Goal: Task Accomplishment & Management: Manage account settings

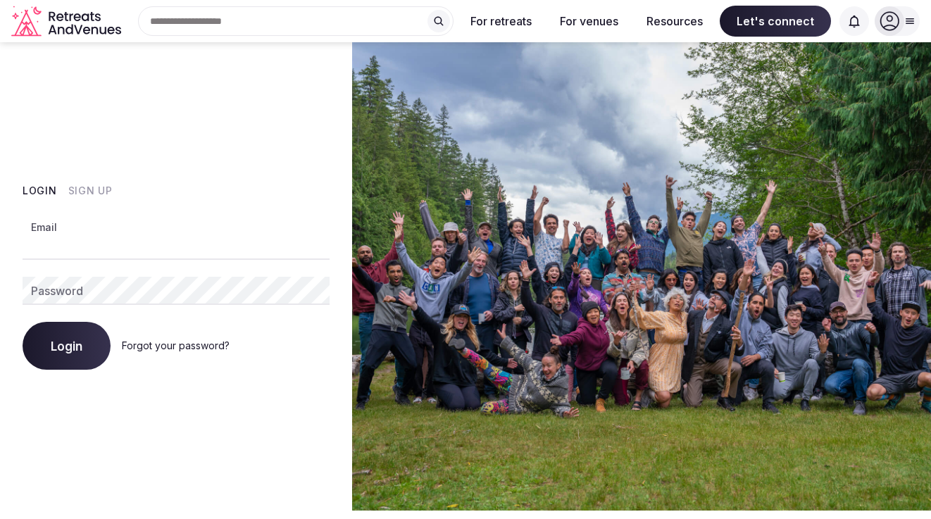
click at [146, 253] on input "Email" at bounding box center [176, 246] width 307 height 28
type input "**********"
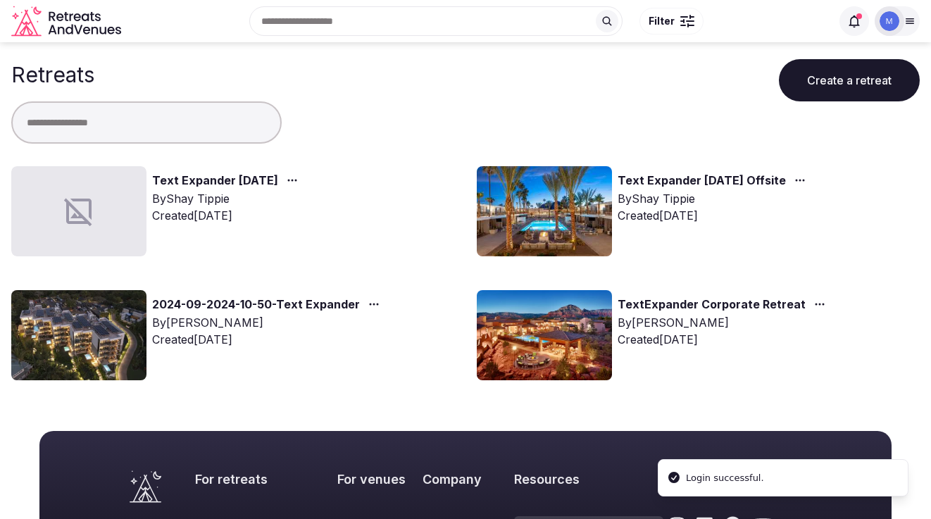
click at [268, 179] on link "Text Expander [DATE]" at bounding box center [215, 181] width 126 height 18
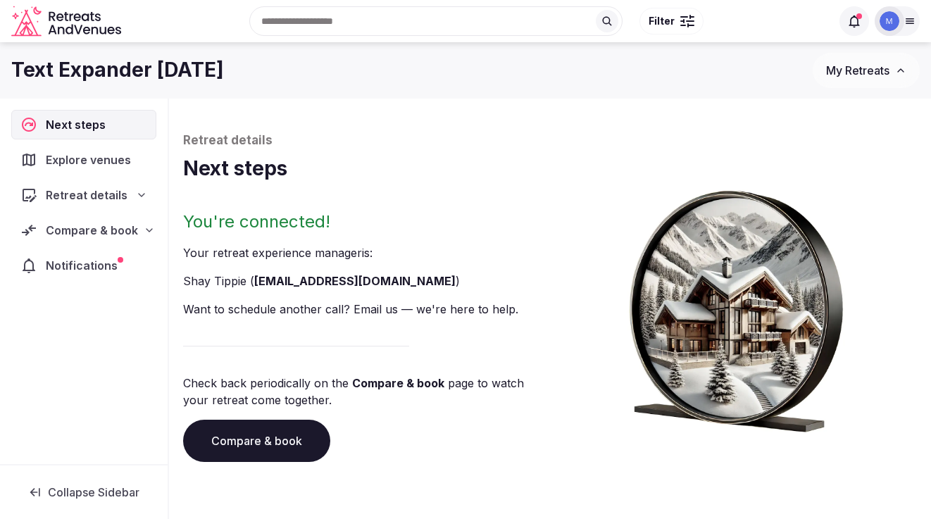
click at [86, 223] on span "Compare & book" at bounding box center [92, 230] width 92 height 17
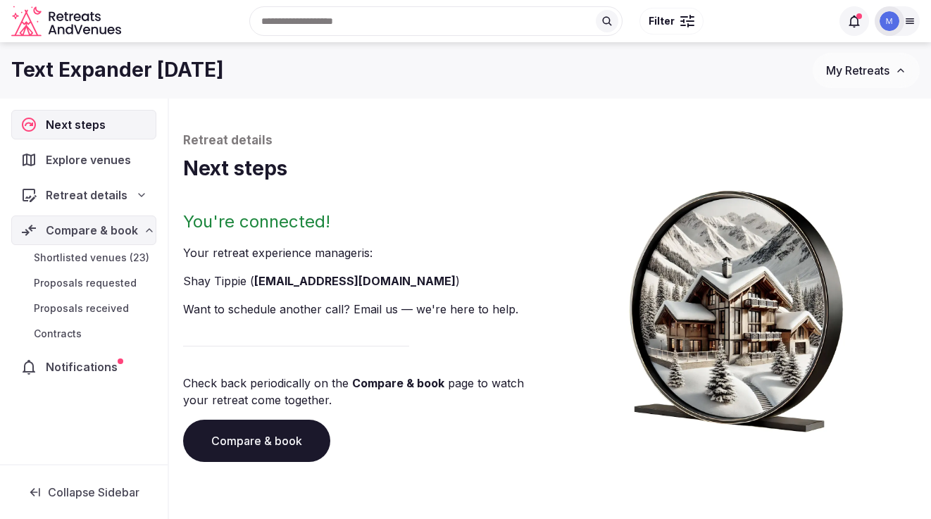
click at [91, 259] on span "Shortlisted venues (23)" at bounding box center [91, 258] width 115 height 14
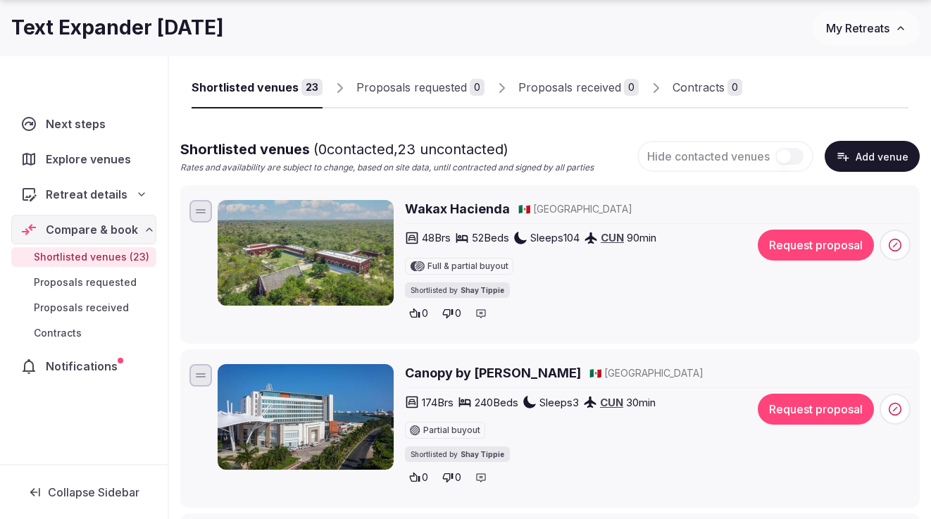
scroll to position [92, 0]
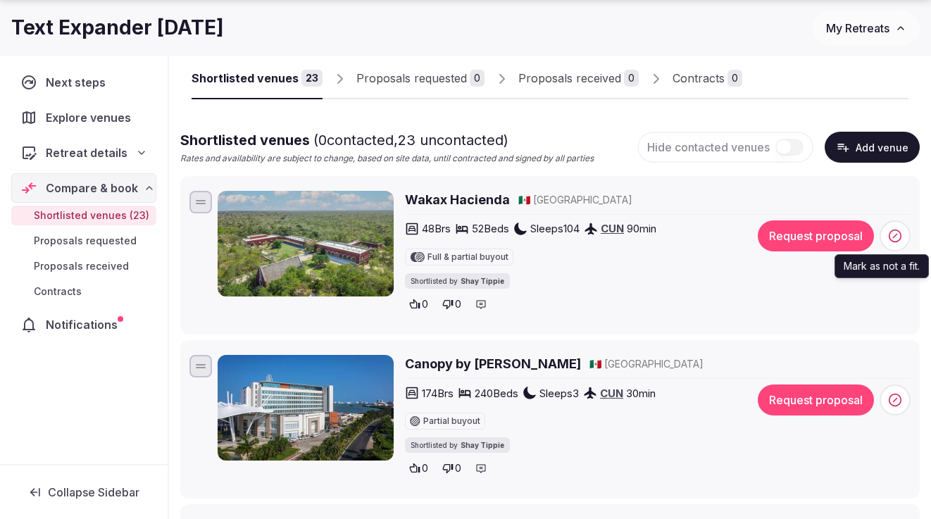
click at [897, 236] on icon at bounding box center [895, 236] width 14 height 14
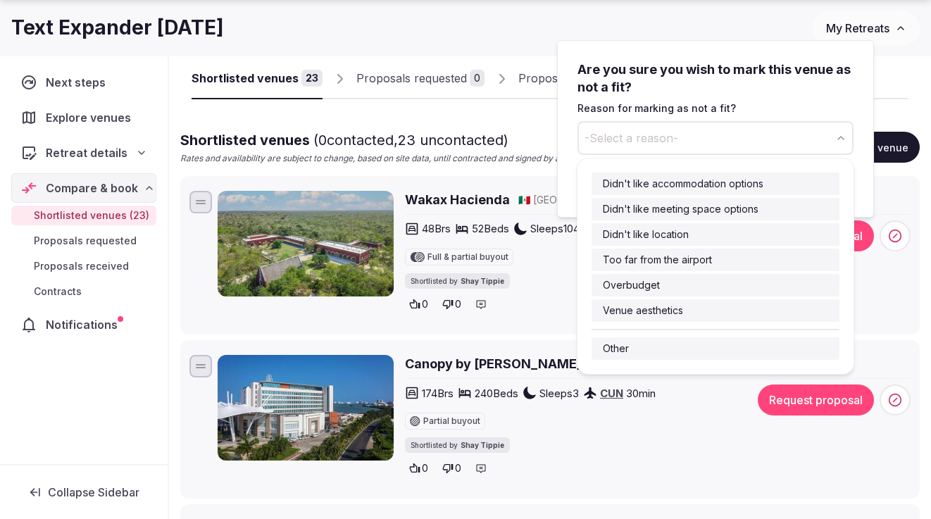
click at [717, 135] on button "-Select a reason-" at bounding box center [715, 138] width 276 height 34
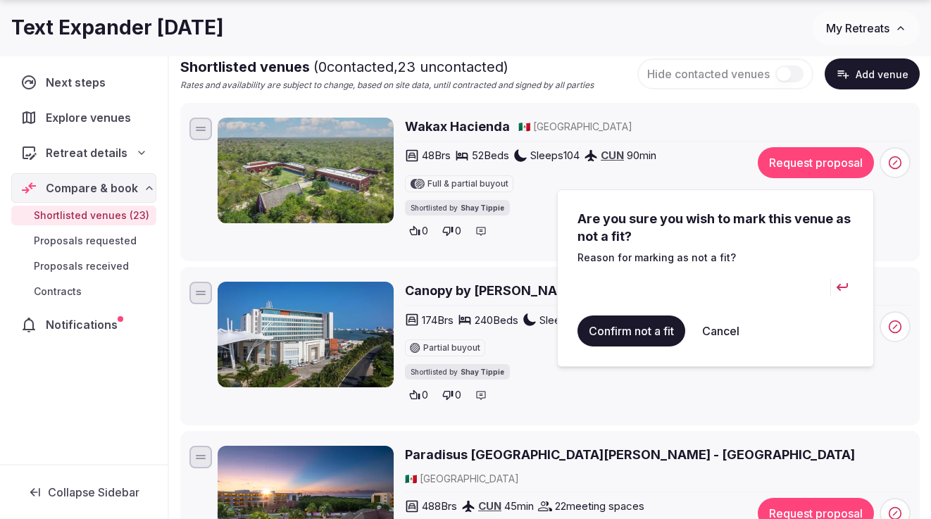
scroll to position [168, 0]
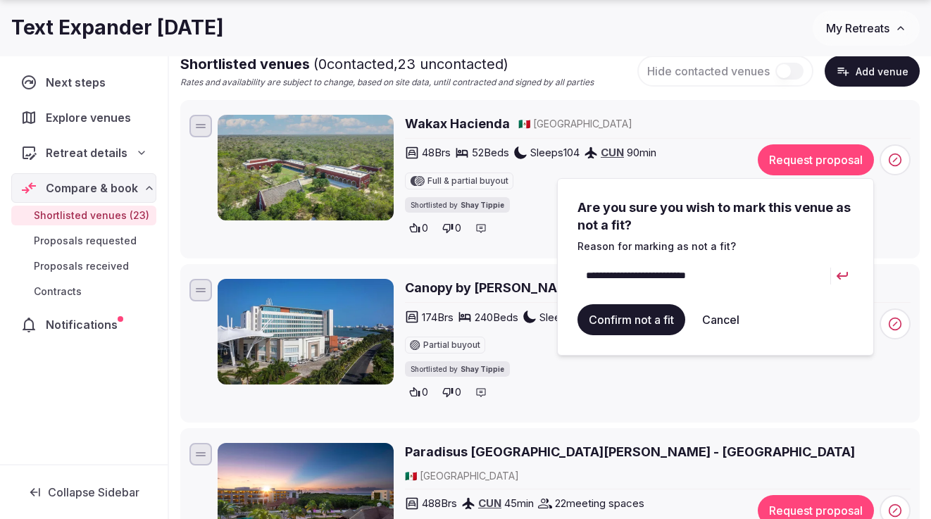
type input "**********"
click at [617, 327] on button "Confirm not a fit" at bounding box center [631, 319] width 108 height 31
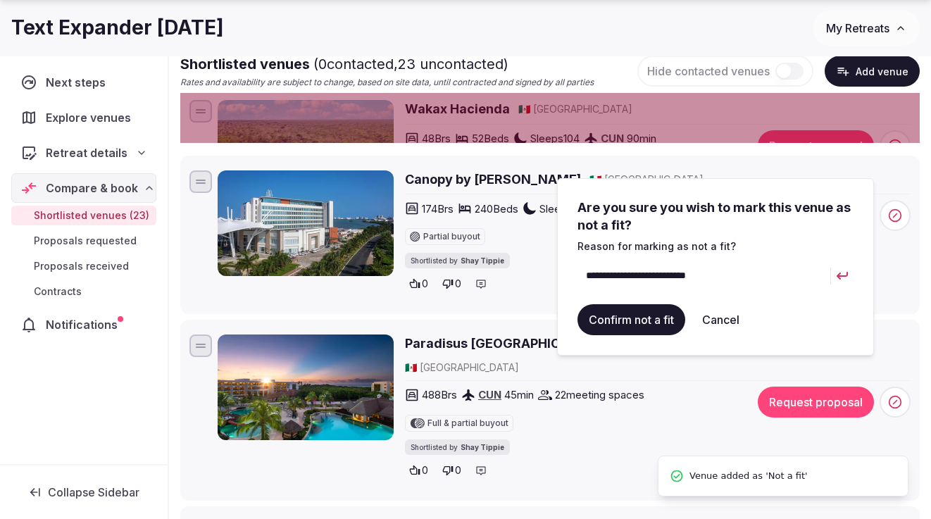
scroll to position [0, 0]
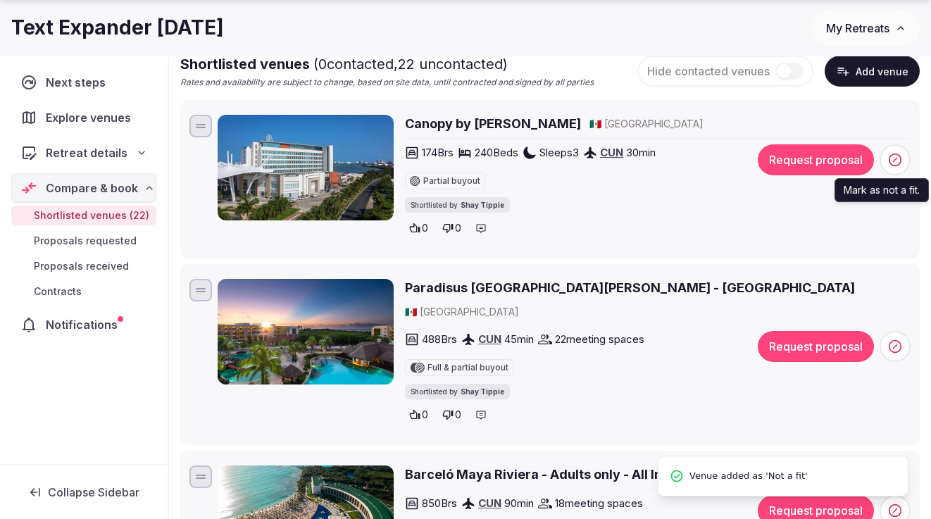
click at [889, 160] on circle at bounding box center [895, 160] width 12 height 12
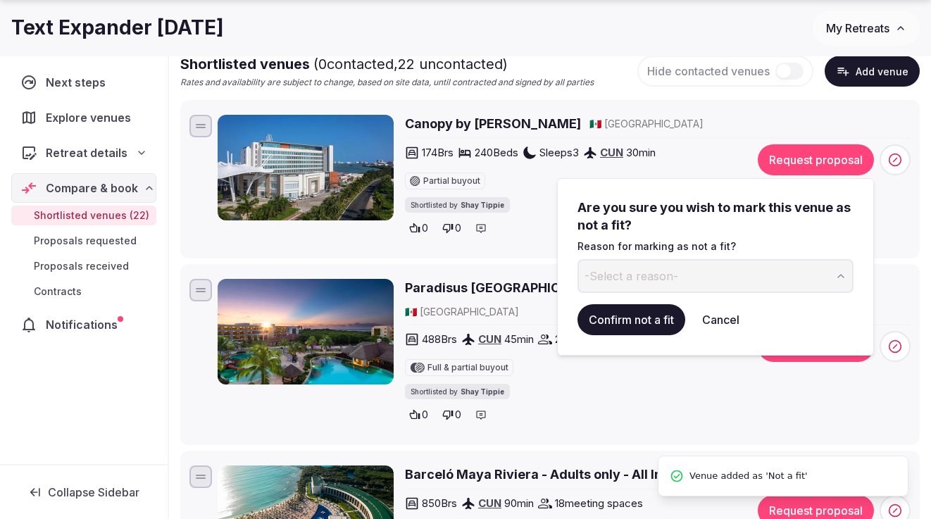
click at [700, 277] on button "-Select a reason-" at bounding box center [715, 276] width 276 height 34
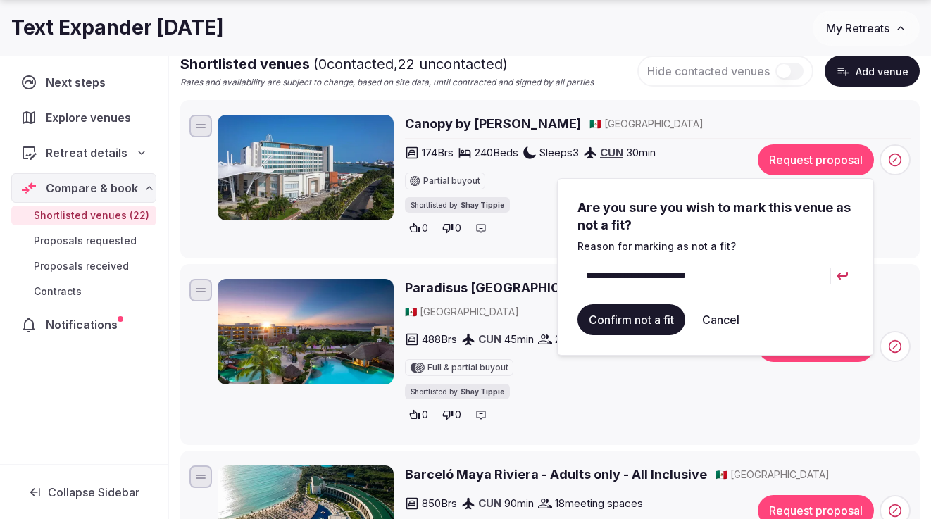
type input "**********"
click at [657, 313] on button "Confirm not a fit" at bounding box center [631, 319] width 108 height 31
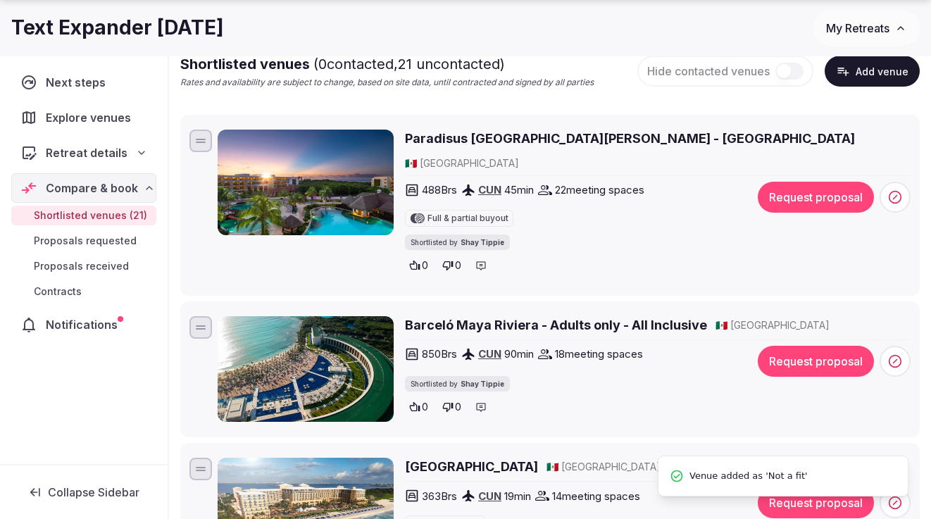
scroll to position [46, 0]
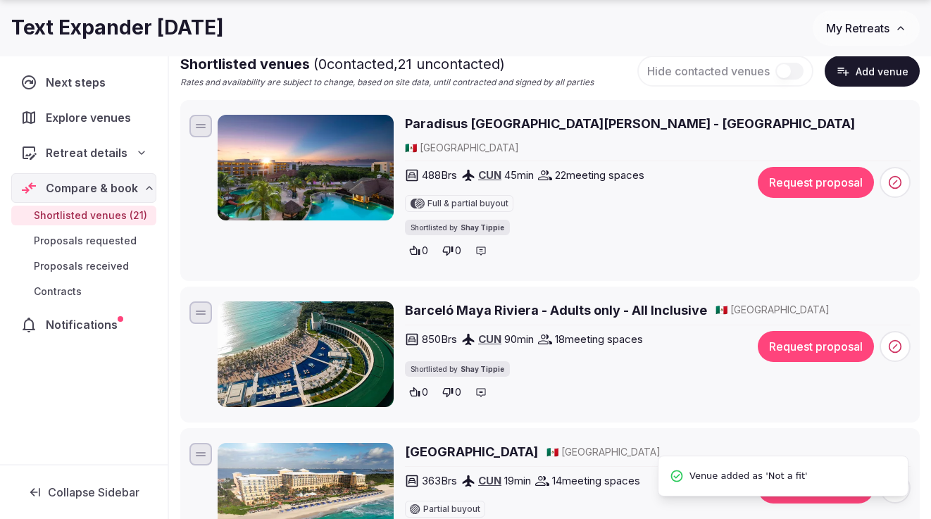
click at [901, 175] on icon at bounding box center [895, 182] width 14 height 14
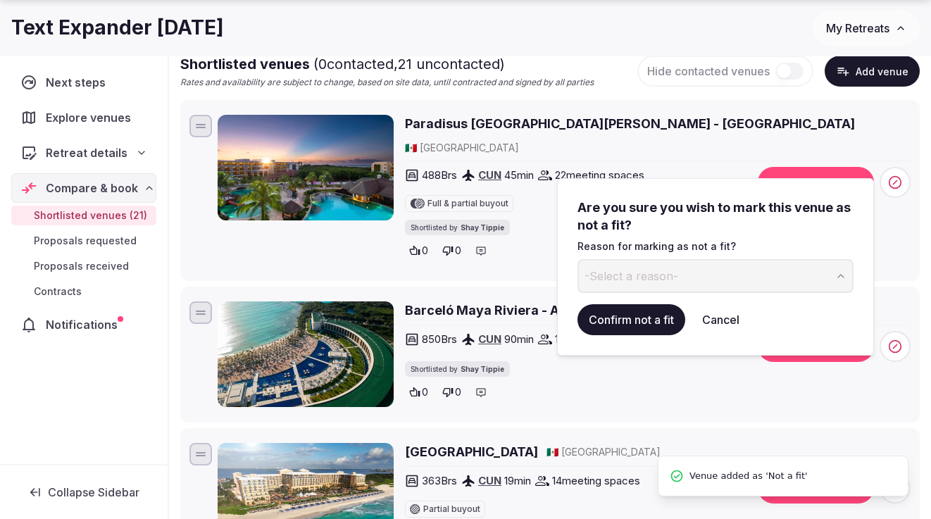
click at [660, 250] on p "Reason for marking as not a fit?" at bounding box center [715, 246] width 276 height 14
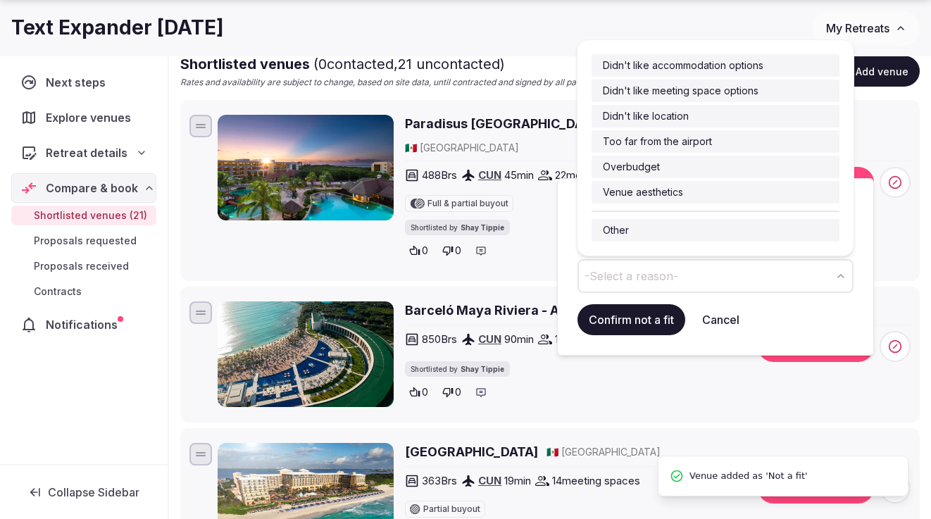
click at [654, 272] on span "-Select a reason-" at bounding box center [631, 275] width 94 height 15
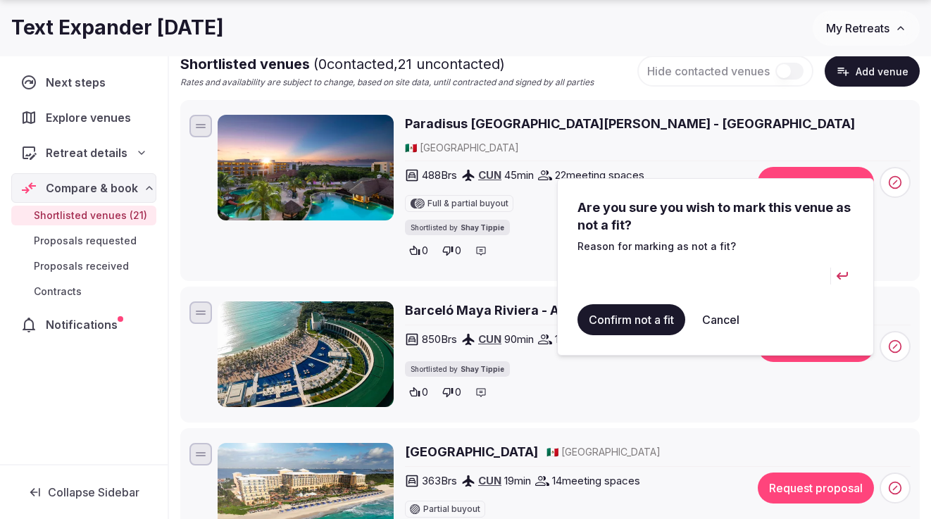
click at [630, 265] on input at bounding box center [703, 276] width 253 height 34
type input "**********"
click at [643, 309] on button "Confirm not a fit" at bounding box center [631, 319] width 108 height 31
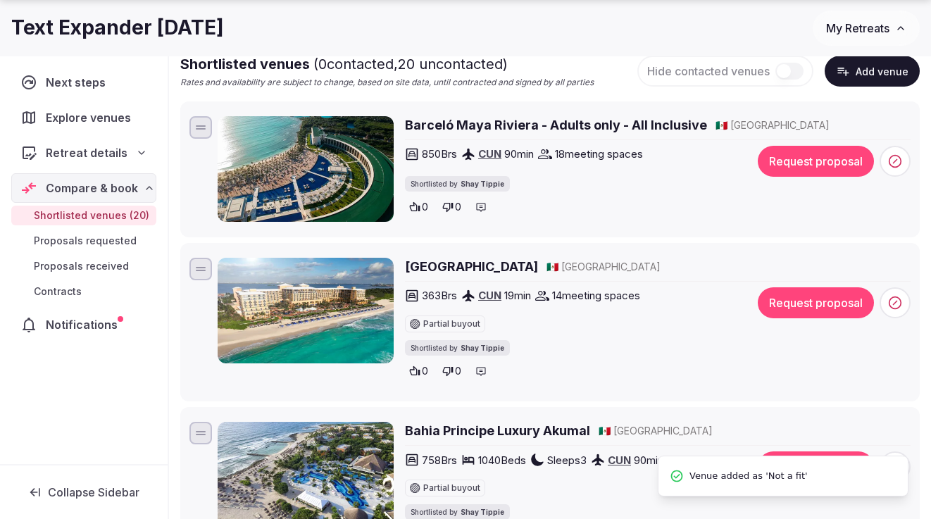
scroll to position [49, 0]
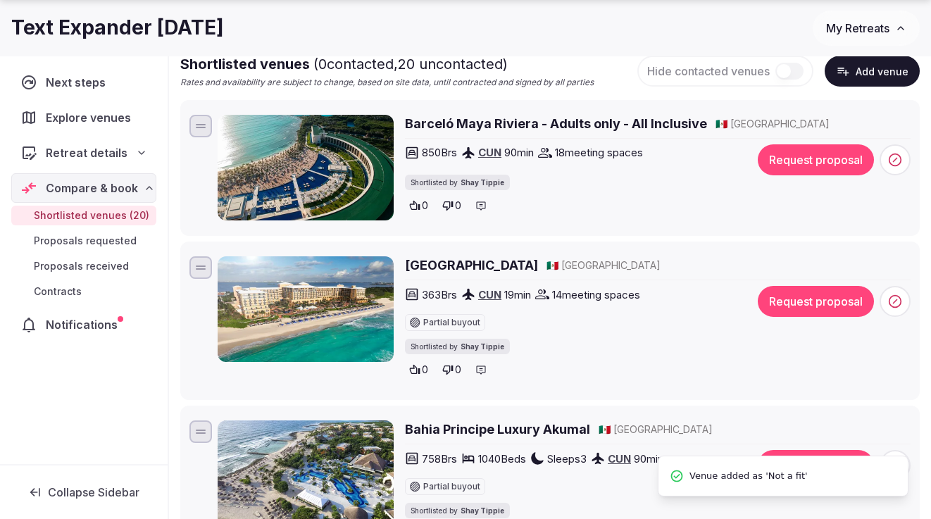
click at [890, 163] on circle at bounding box center [895, 160] width 12 height 12
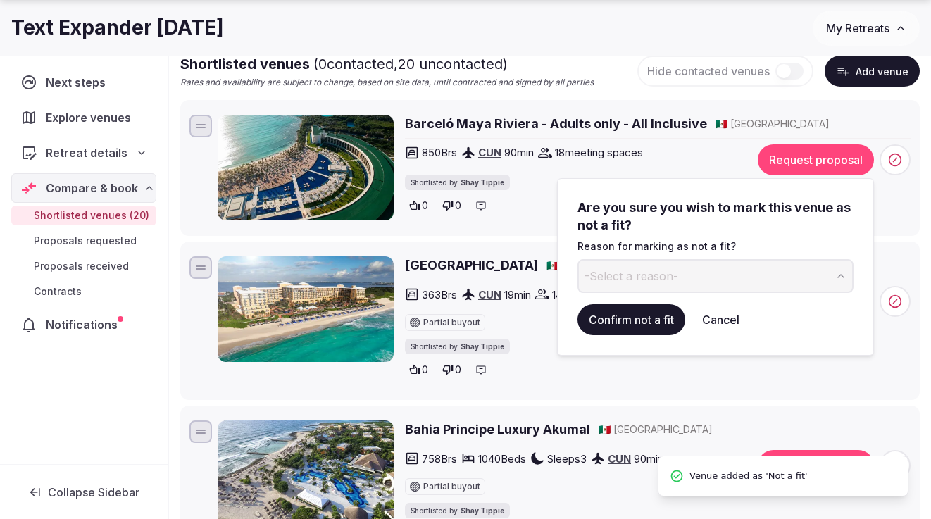
click at [616, 271] on span "-Select a reason-" at bounding box center [631, 275] width 94 height 15
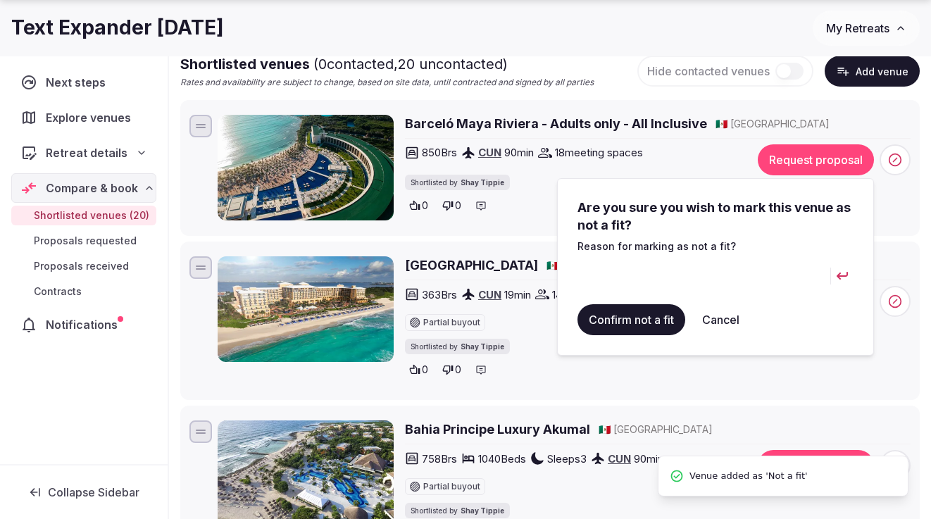
click at [606, 266] on input at bounding box center [703, 276] width 253 height 34
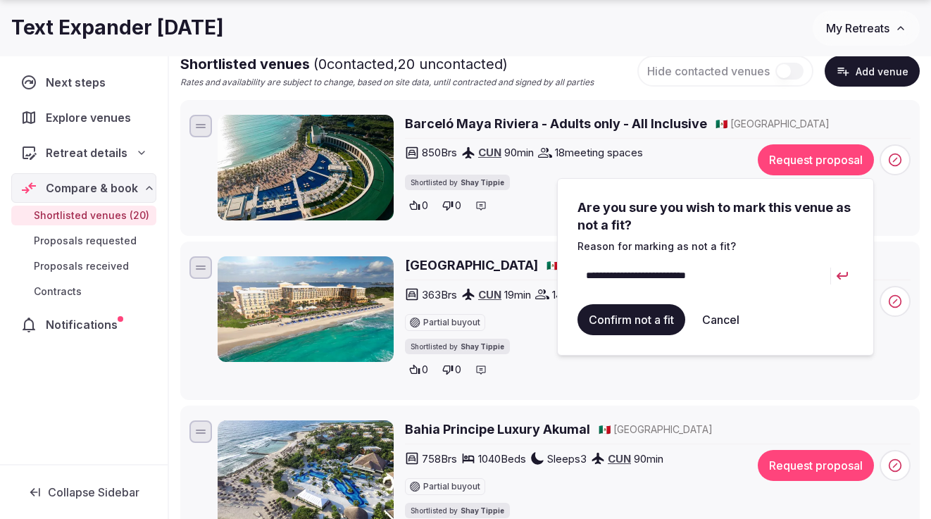
type input "**********"
drag, startPoint x: 607, startPoint y: 323, endPoint x: 602, endPoint y: 313, distance: 11.4
click at [607, 323] on button "Confirm not a fit" at bounding box center [631, 319] width 108 height 31
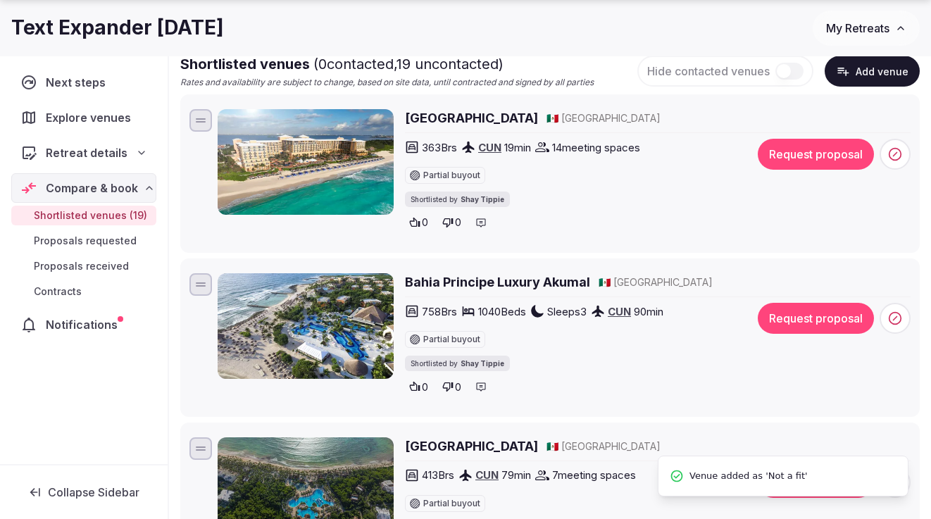
scroll to position [0, 0]
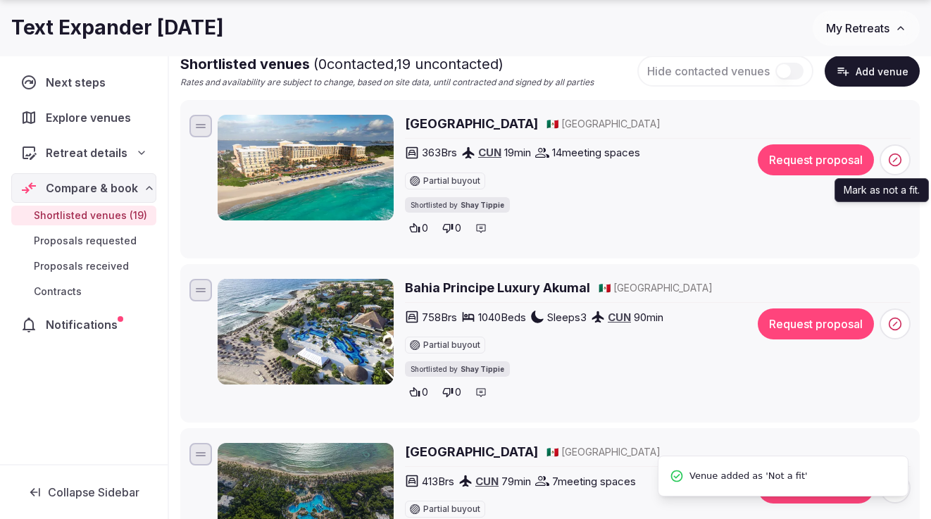
click at [891, 160] on icon at bounding box center [895, 160] width 14 height 14
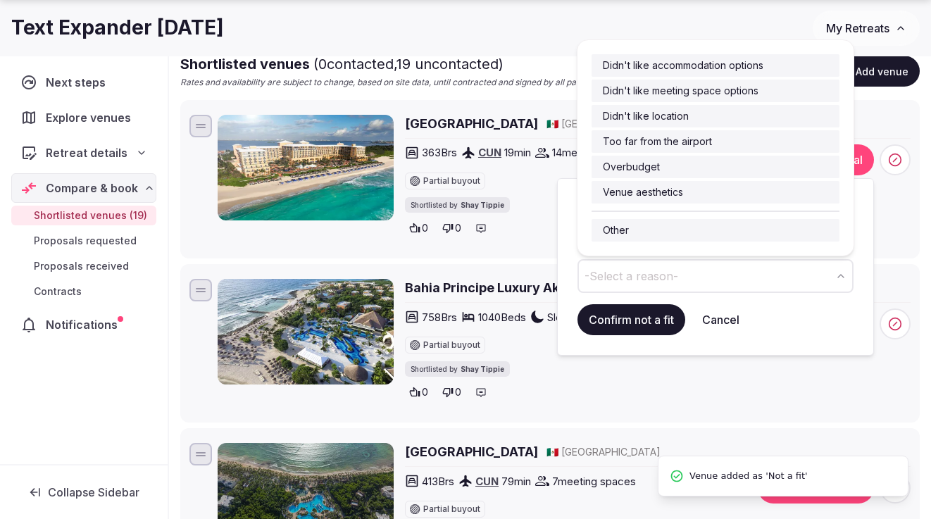
click at [629, 266] on button "-Select a reason-" at bounding box center [715, 276] width 276 height 34
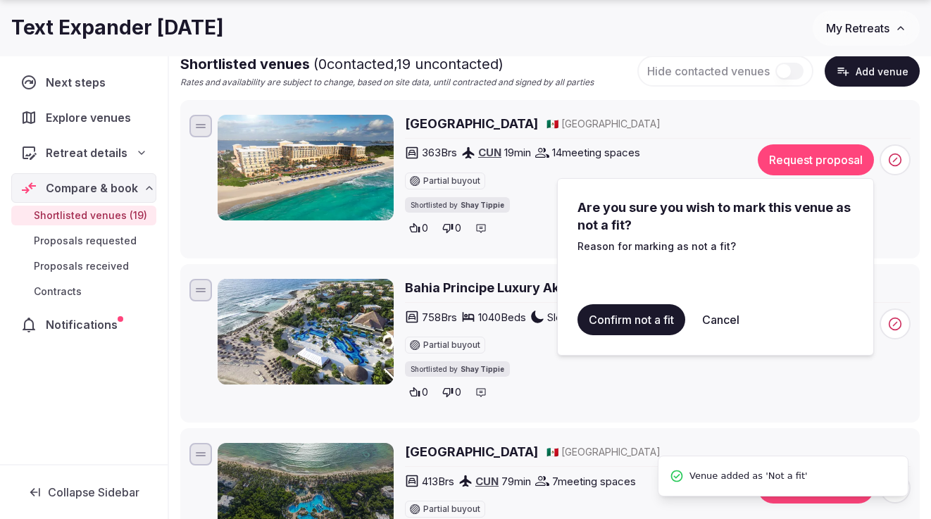
click at [617, 278] on input at bounding box center [703, 276] width 253 height 34
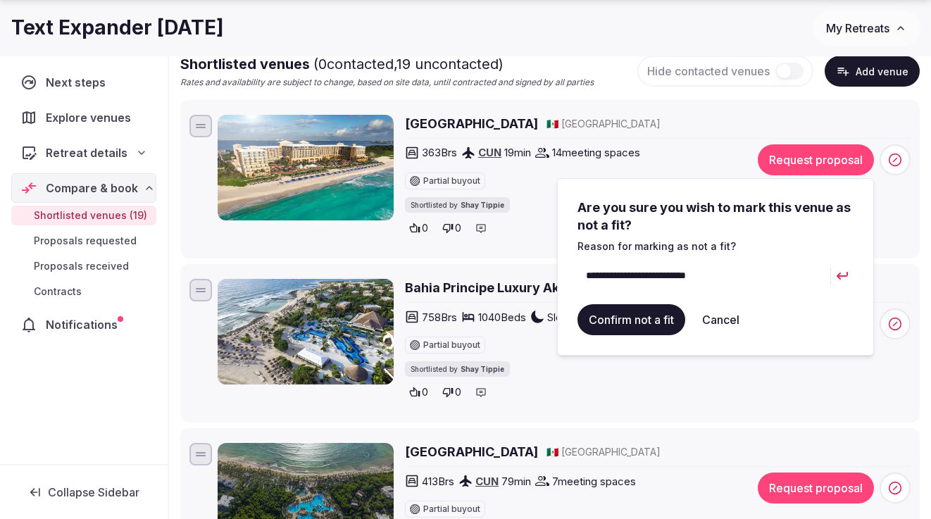
type input "**********"
click at [629, 317] on button "Confirm not a fit" at bounding box center [631, 319] width 108 height 31
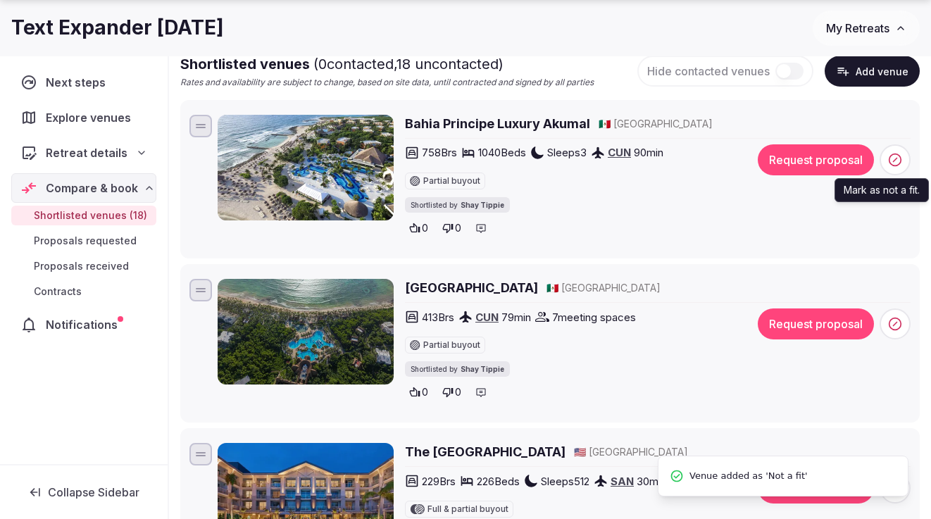
click at [898, 156] on icon at bounding box center [895, 160] width 14 height 14
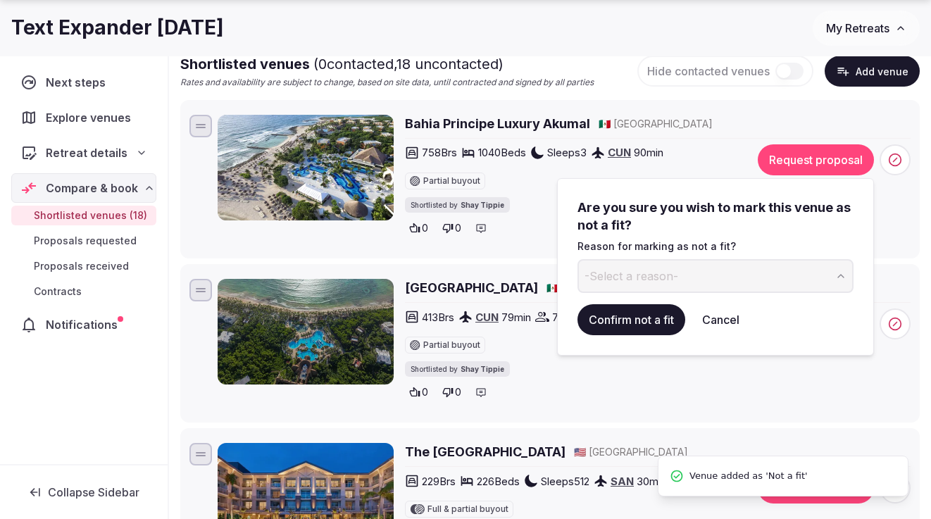
click at [612, 272] on span "-Select a reason-" at bounding box center [631, 275] width 94 height 15
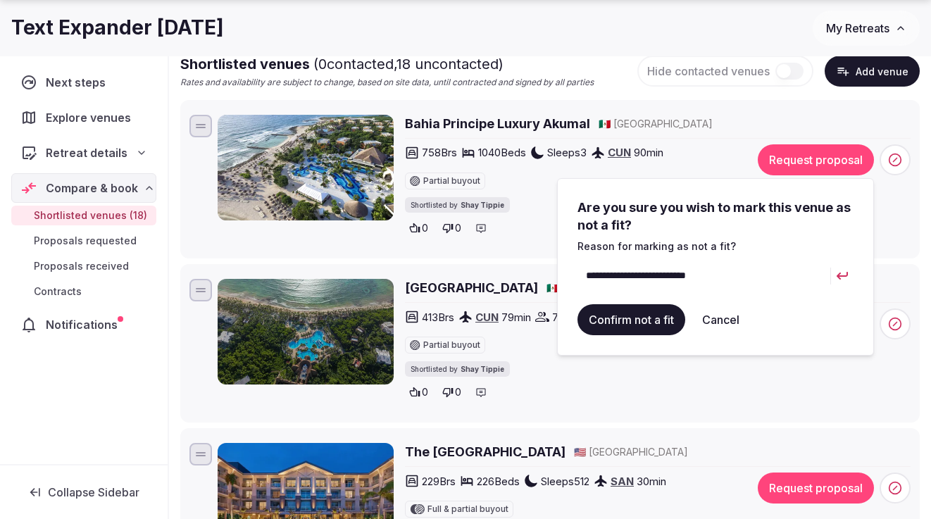
type input "**********"
click at [627, 305] on button "Confirm not a fit" at bounding box center [631, 319] width 108 height 31
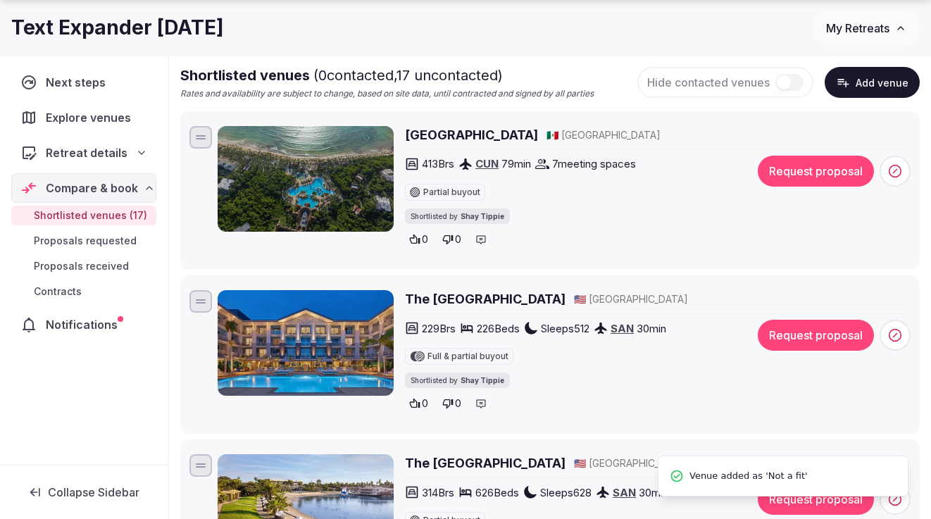
scroll to position [170, 0]
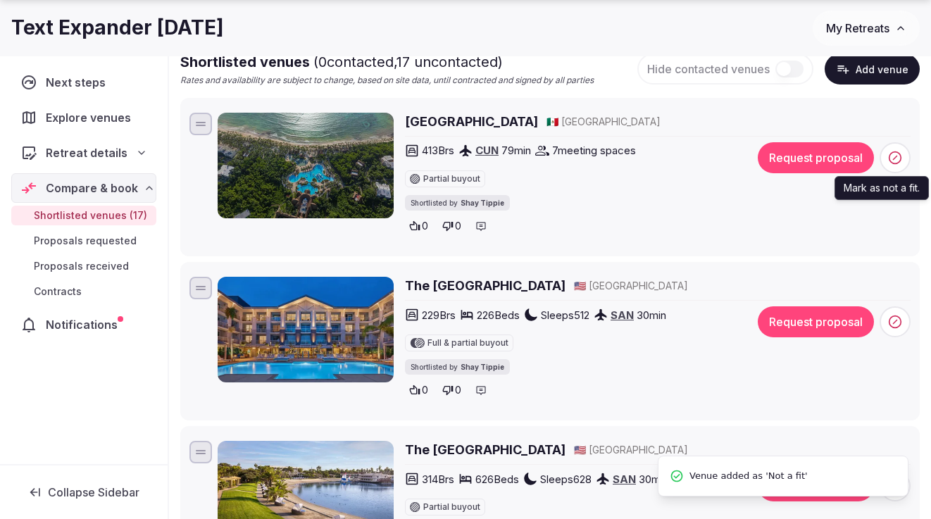
click at [890, 149] on span at bounding box center [894, 157] width 31 height 31
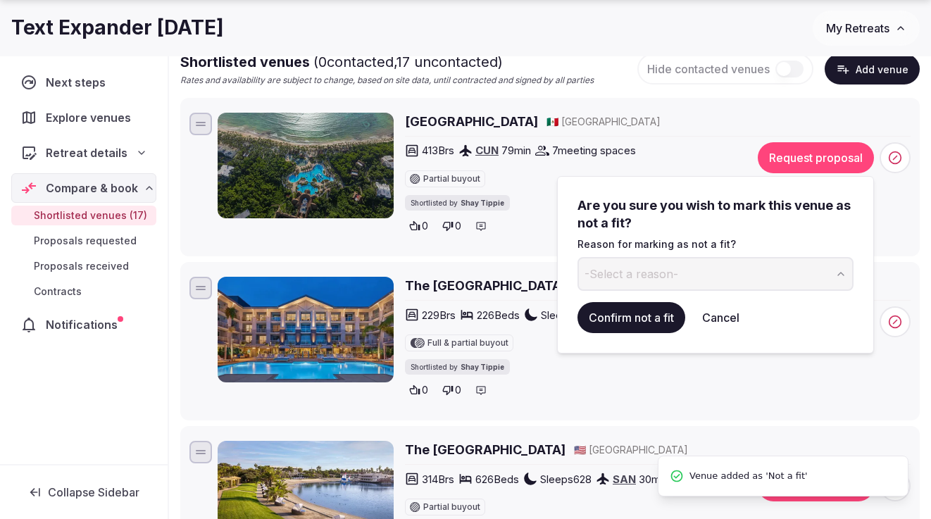
click at [636, 276] on span "-Select a reason-" at bounding box center [631, 273] width 94 height 15
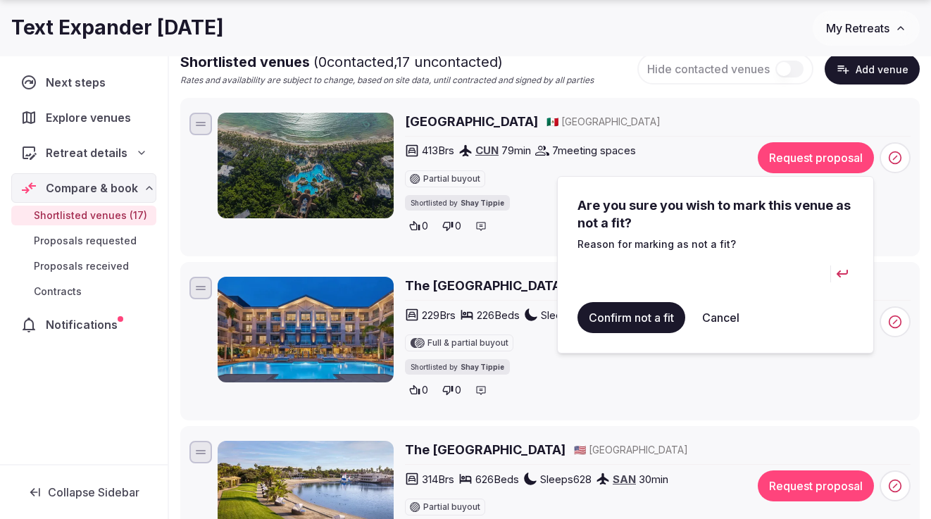
click at [621, 272] on input at bounding box center [703, 274] width 253 height 34
type input "**********"
click at [633, 329] on button "Confirm not a fit" at bounding box center [631, 317] width 108 height 31
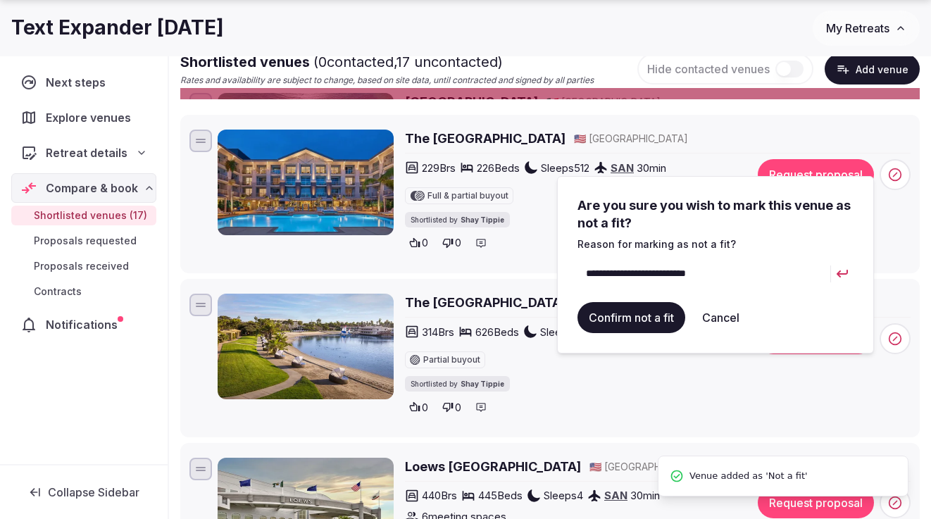
scroll to position [0, 0]
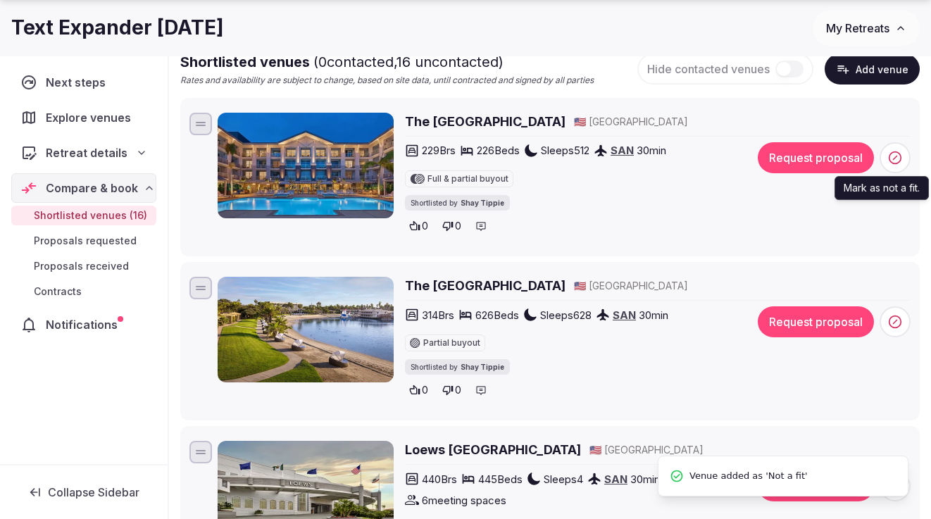
click at [896, 147] on span at bounding box center [894, 157] width 31 height 31
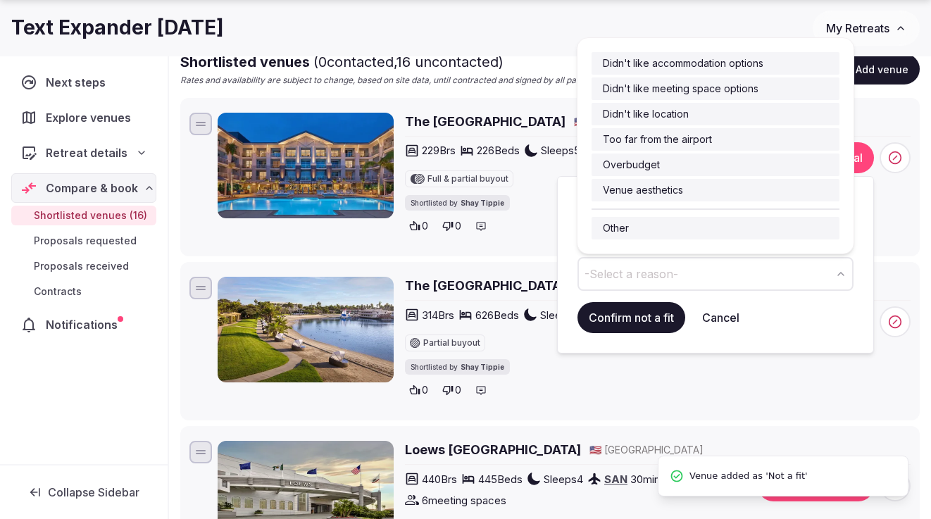
click at [642, 268] on span "-Select a reason-" at bounding box center [631, 273] width 94 height 15
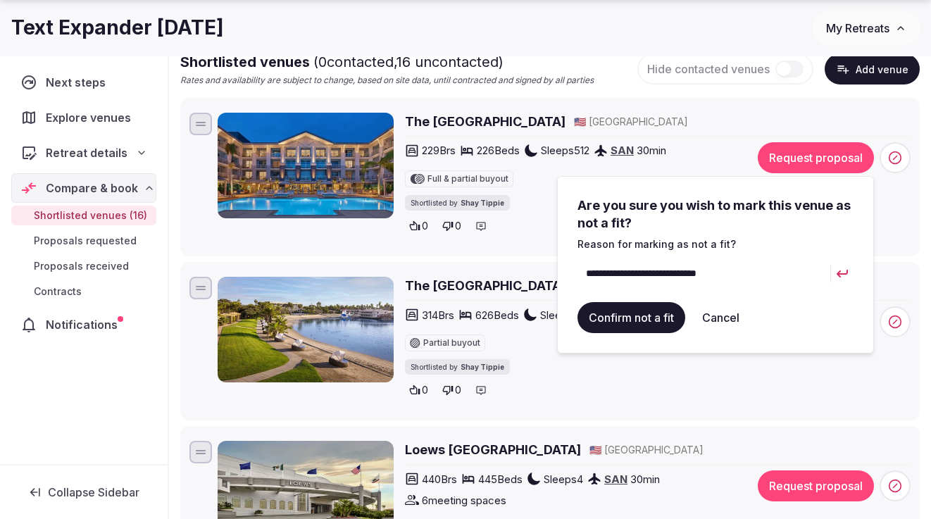
type input "**********"
click at [633, 312] on button "Confirm not a fit" at bounding box center [631, 317] width 108 height 31
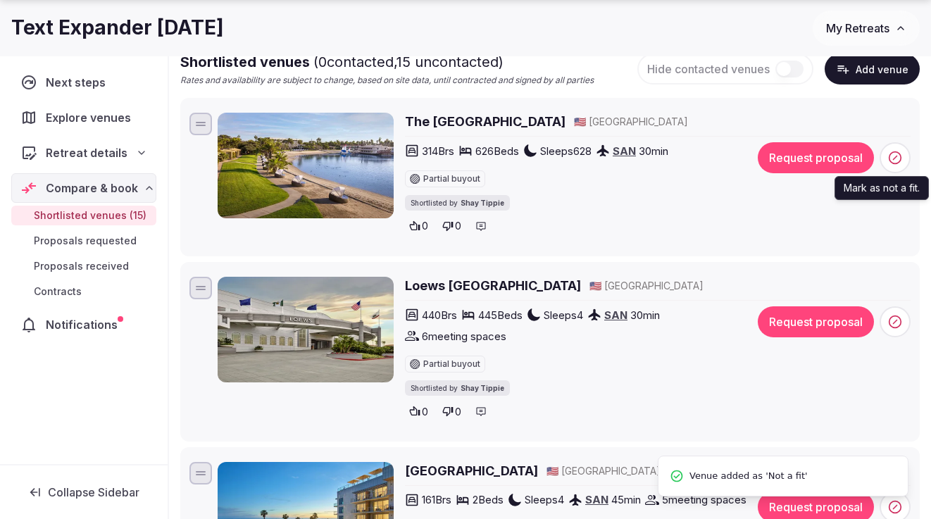
click at [888, 152] on icon at bounding box center [895, 158] width 14 height 14
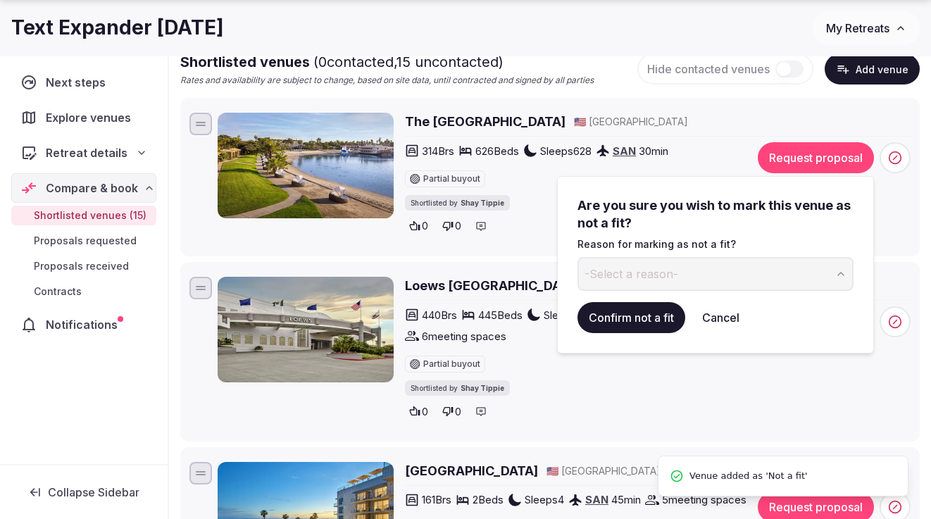
click at [641, 286] on button "-Select a reason-" at bounding box center [715, 274] width 276 height 34
type input "**********"
click at [633, 310] on button "Confirm not a fit" at bounding box center [631, 317] width 108 height 31
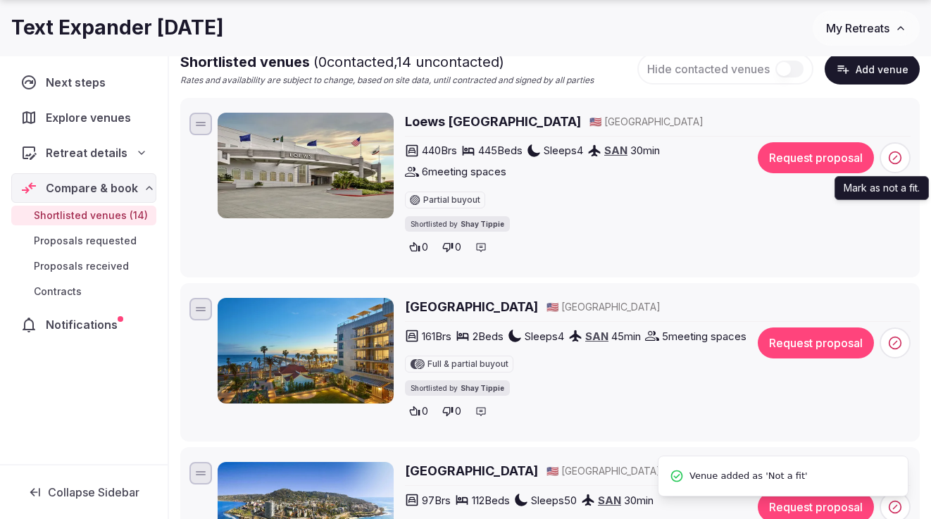
click at [898, 159] on icon at bounding box center [895, 158] width 14 height 14
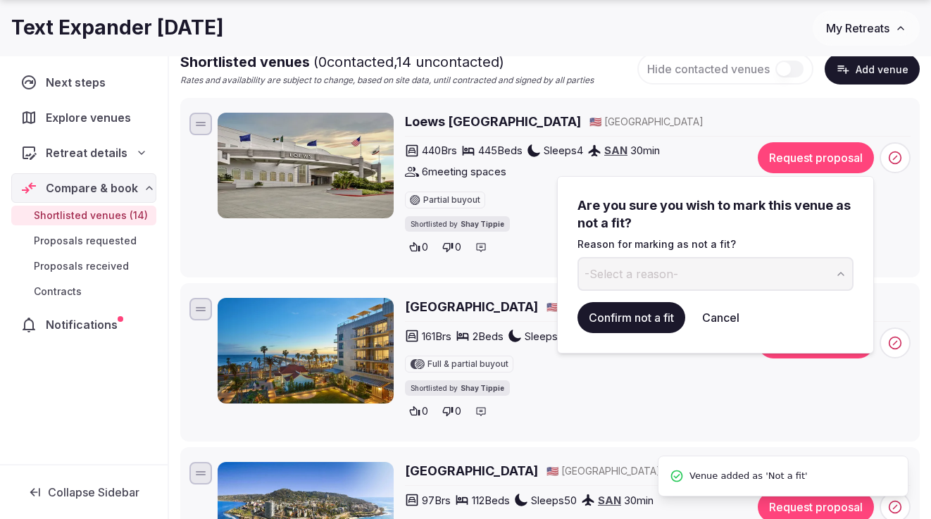
click at [624, 263] on button "-Select a reason-" at bounding box center [715, 274] width 276 height 34
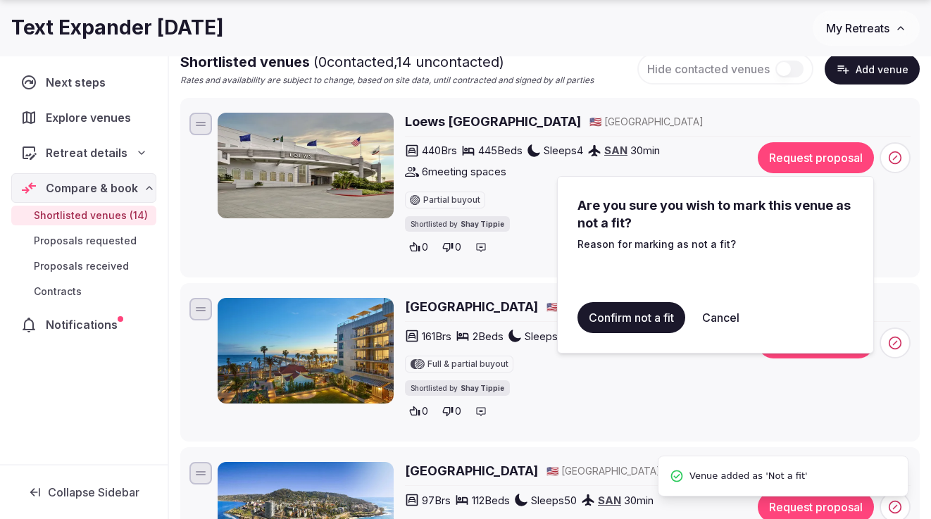
click at [616, 277] on input at bounding box center [703, 274] width 253 height 34
type input "**********"
click at [615, 323] on button "Confirm not a fit" at bounding box center [631, 317] width 108 height 31
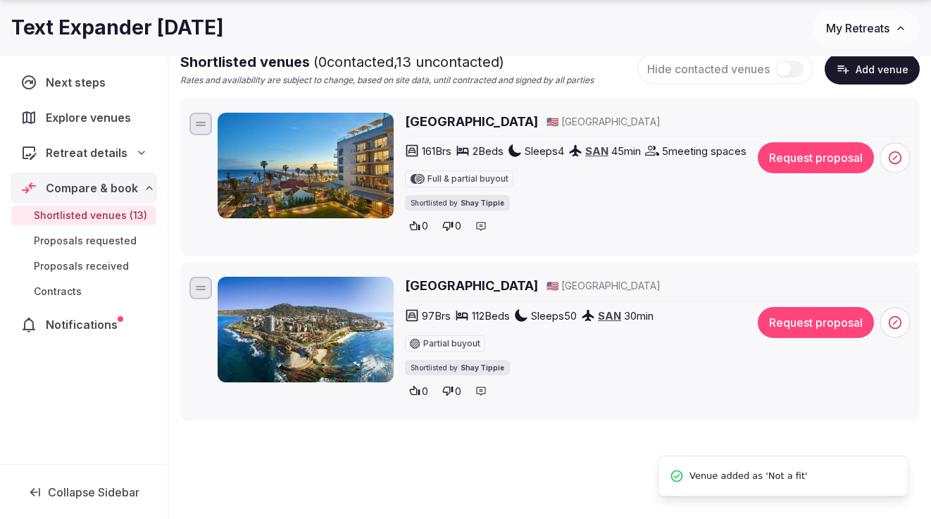
scroll to position [53, 0]
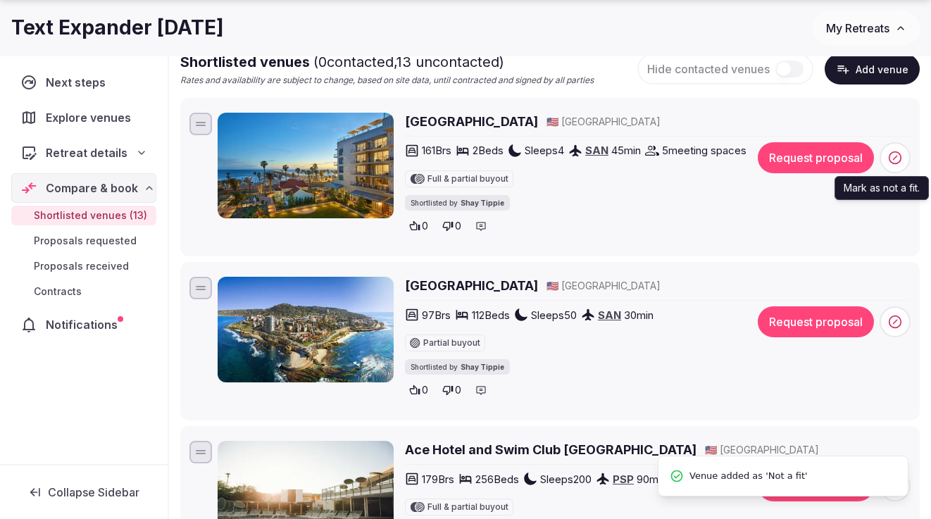
click at [887, 165] on span at bounding box center [894, 157] width 31 height 31
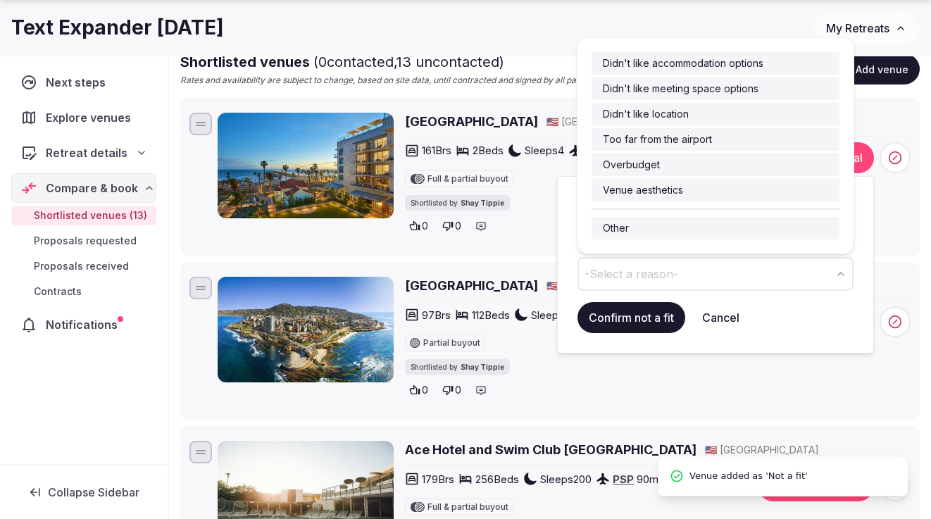
click at [595, 272] on span "-Select a reason-" at bounding box center [631, 273] width 94 height 15
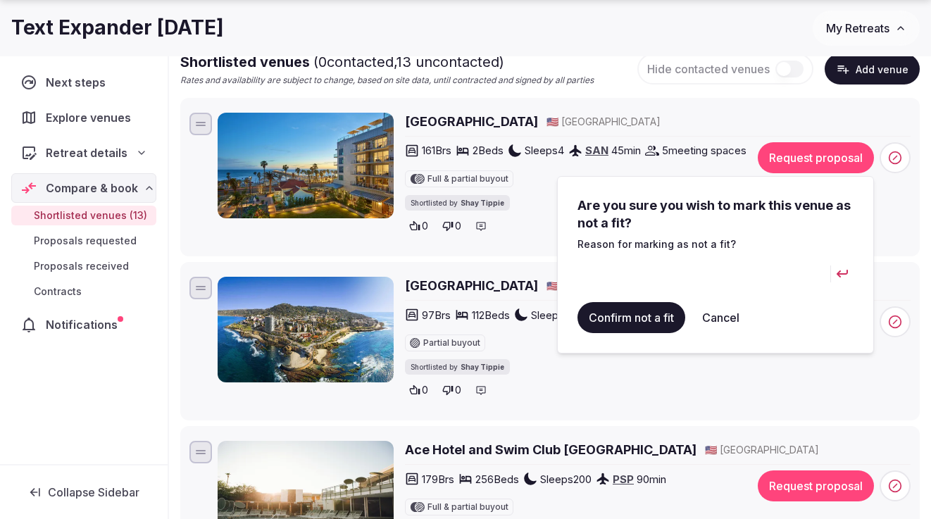
click at [613, 277] on input at bounding box center [703, 274] width 253 height 34
type input "**********"
click at [608, 317] on button "Confirm not a fit" at bounding box center [631, 317] width 108 height 31
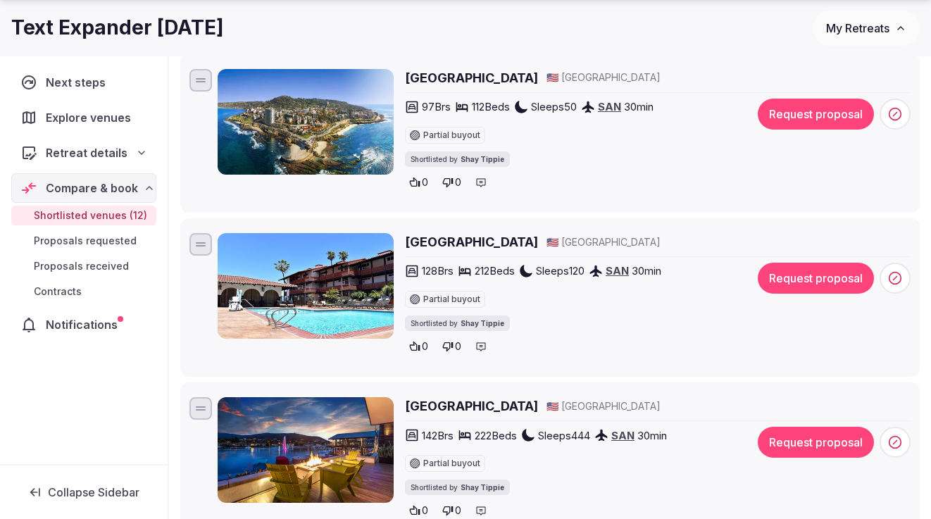
scroll to position [877, 0]
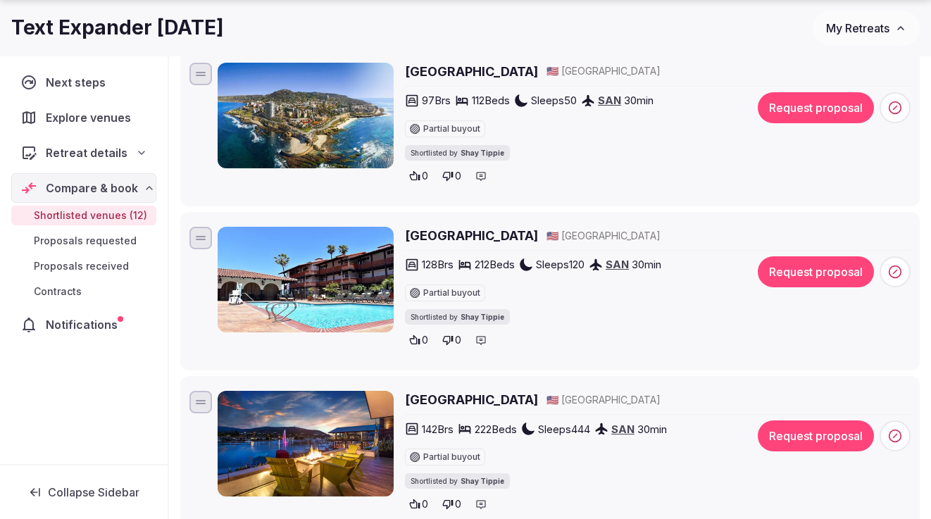
click at [907, 123] on div "97 Brs 112 Beds Sleeps 50 SAN 30 min Partial buyout Shortlisted by [PERSON_NAME…" at bounding box center [657, 139] width 505 height 94
click at [900, 106] on circle at bounding box center [895, 107] width 12 height 12
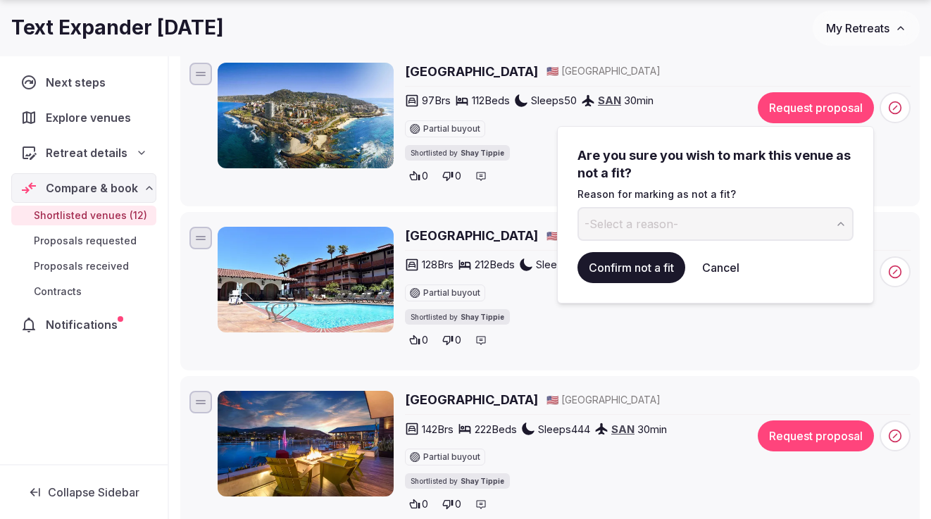
click at [685, 218] on button "-Select a reason-" at bounding box center [715, 224] width 276 height 34
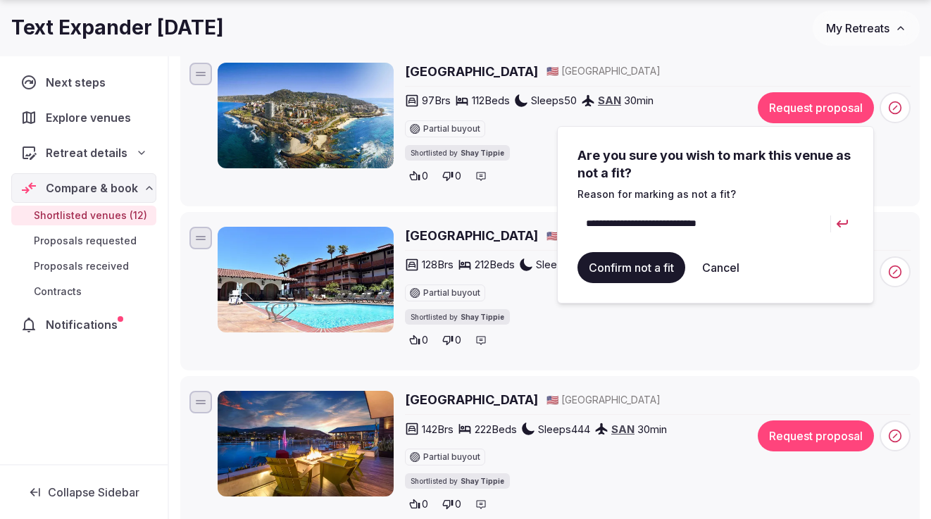
type input "**********"
click at [633, 265] on button "Confirm not a fit" at bounding box center [631, 267] width 108 height 31
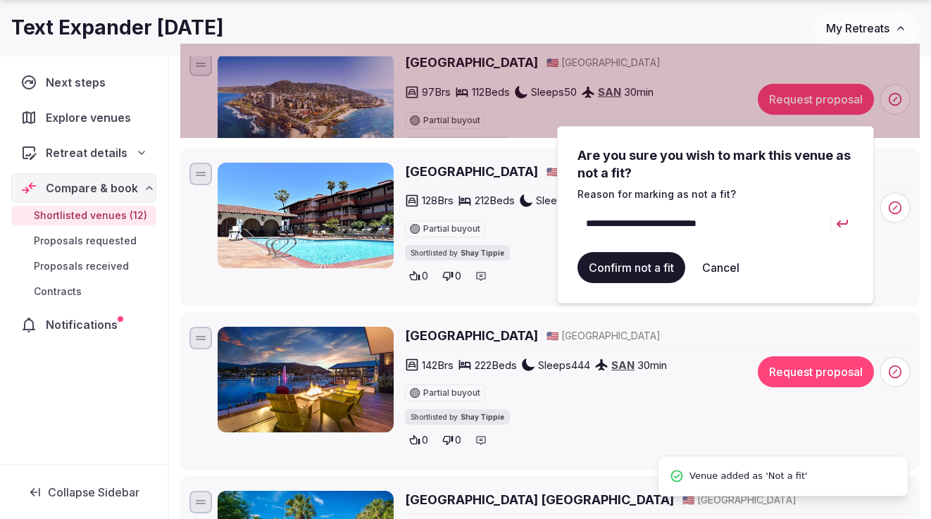
scroll to position [0, 0]
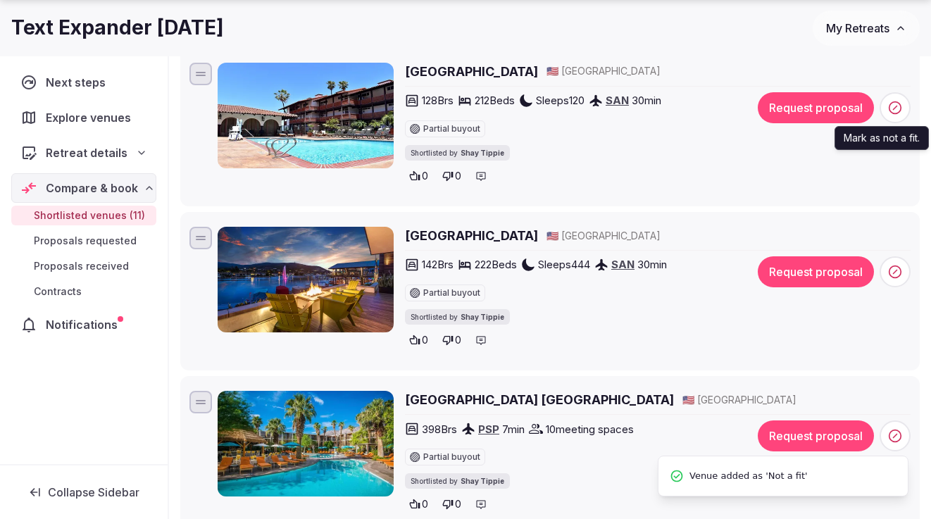
click at [879, 106] on span at bounding box center [894, 107] width 31 height 31
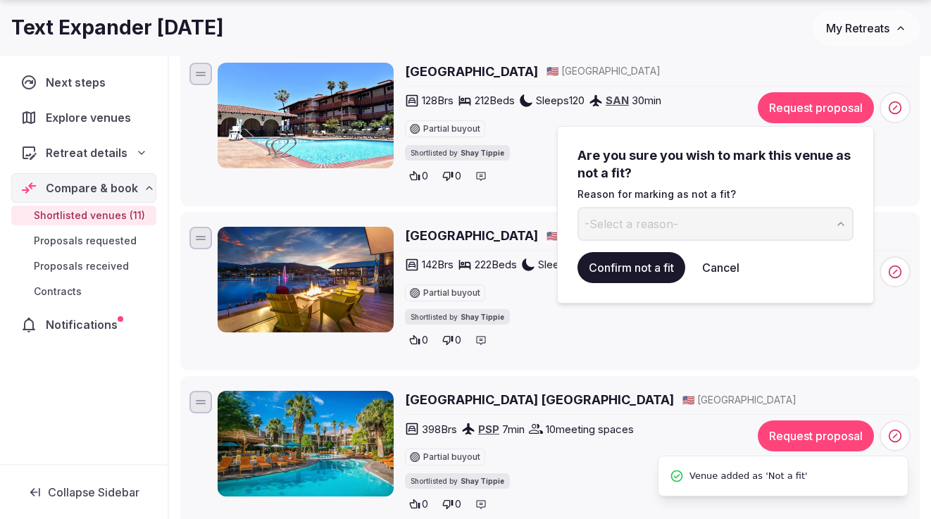
click at [664, 243] on div "Are you sure you wish to mark this venue as not a fit? Reason for marking as no…" at bounding box center [715, 214] width 276 height 137
click at [664, 232] on button "-Select a reason-" at bounding box center [715, 224] width 276 height 34
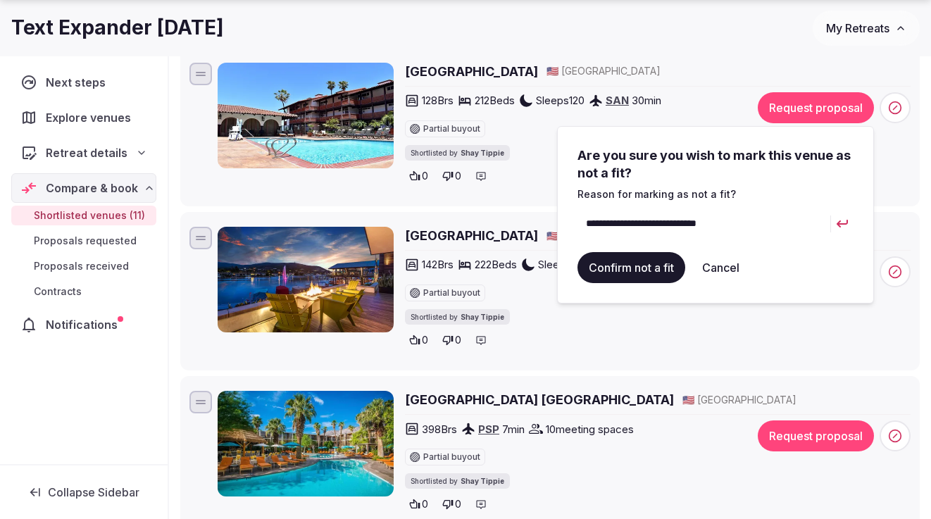
type input "**********"
click at [620, 256] on button "Confirm not a fit" at bounding box center [631, 267] width 108 height 31
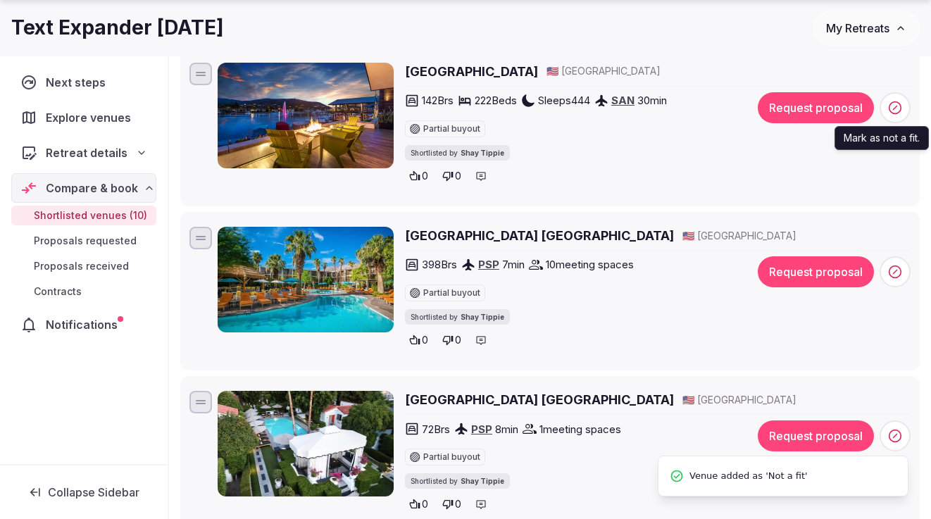
click at [887, 115] on span at bounding box center [894, 107] width 31 height 31
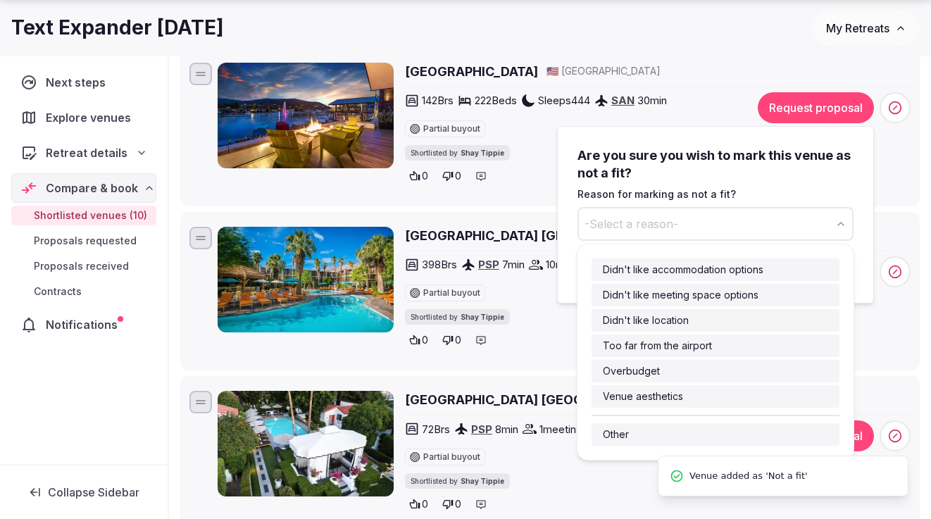
click at [629, 237] on button "-Select a reason-" at bounding box center [715, 224] width 276 height 34
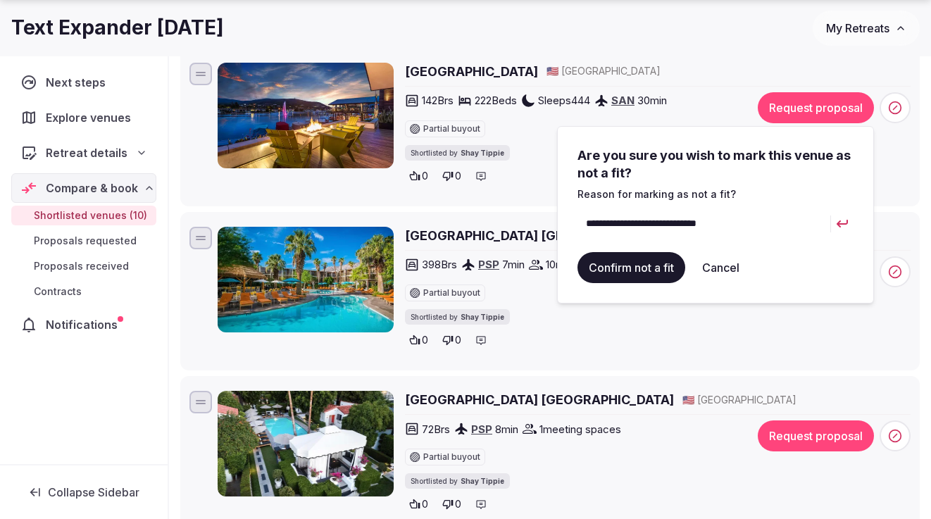
type input "**********"
click at [616, 265] on button "Confirm not a fit" at bounding box center [631, 267] width 108 height 31
